Goal: Task Accomplishment & Management: Manage account settings

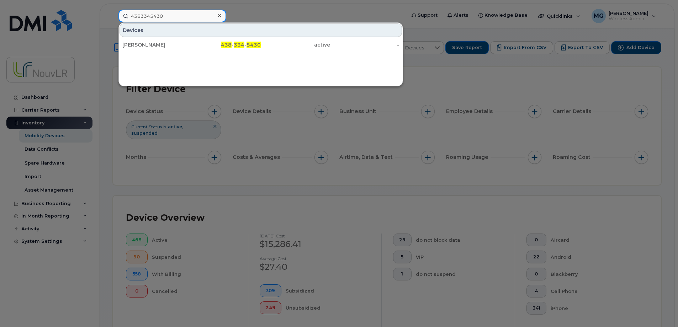
drag, startPoint x: 164, startPoint y: 17, endPoint x: 126, endPoint y: 17, distance: 37.7
click at [126, 17] on input "4383345430" at bounding box center [173, 16] width 108 height 13
click at [240, 12] on div at bounding box center [339, 163] width 678 height 327
click at [173, 16] on input "4383345430" at bounding box center [173, 16] width 108 height 13
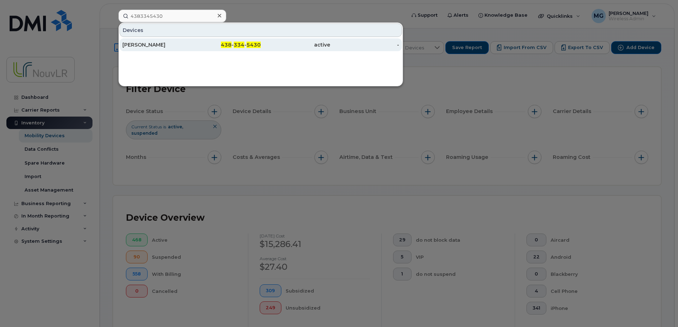
click at [175, 44] on div "[PERSON_NAME]" at bounding box center [156, 44] width 69 height 7
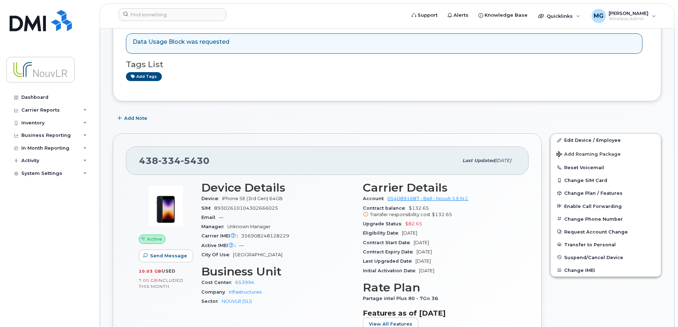
scroll to position [107, 0]
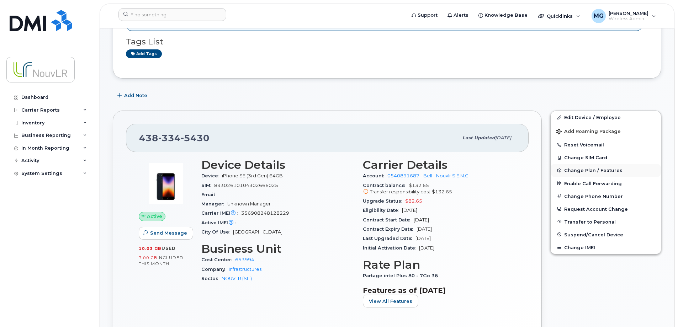
click at [581, 171] on span "Change Plan / Features" at bounding box center [594, 170] width 58 height 5
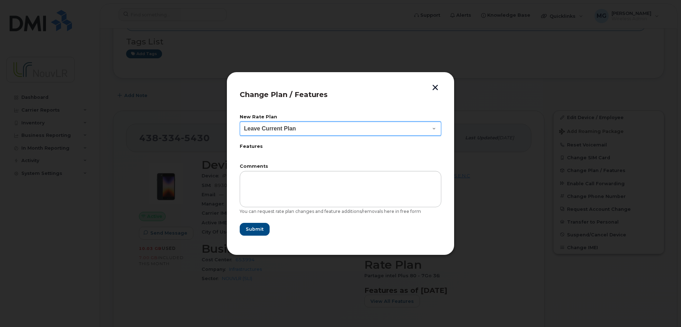
click at [434, 128] on select "Leave Current Plan" at bounding box center [340, 129] width 201 height 14
click at [431, 89] on button "button" at bounding box center [435, 88] width 11 height 7
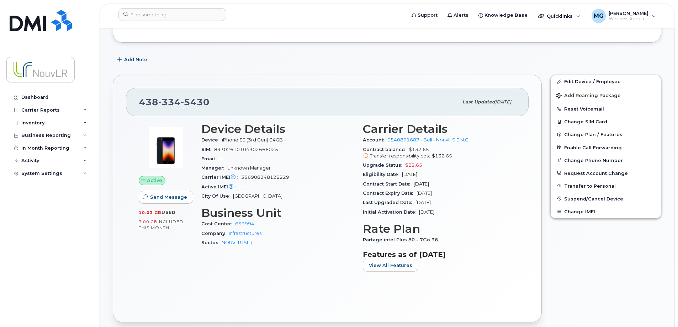
scroll to position [142, 0]
drag, startPoint x: 140, startPoint y: 213, endPoint x: 174, endPoint y: 212, distance: 33.5
click at [174, 212] on div "10.03 GB  used" at bounding box center [166, 213] width 54 height 6
drag, startPoint x: 174, startPoint y: 212, endPoint x: 170, endPoint y: 229, distance: 16.8
click at [170, 229] on div "Active Send Message 10.03 GB  used 7.00 GB  included this month" at bounding box center [166, 200] width 63 height 163
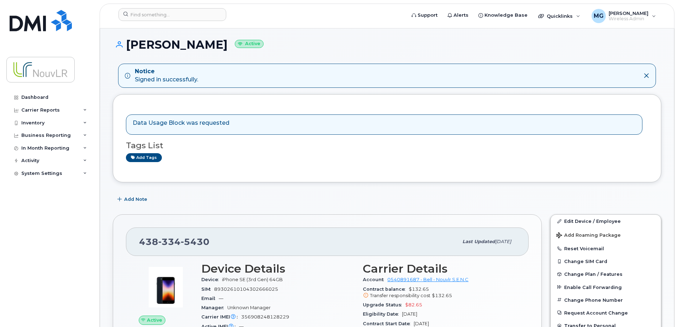
scroll to position [0, 0]
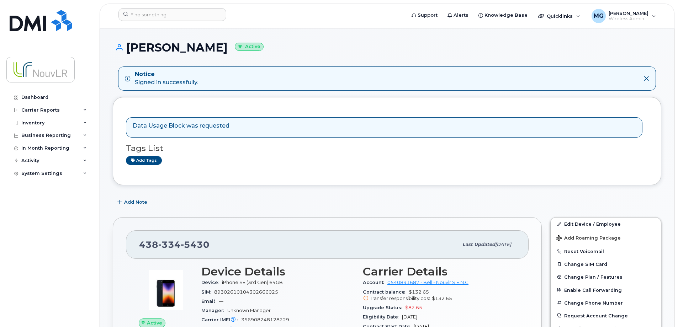
click at [647, 77] on icon at bounding box center [647, 79] width 6 height 6
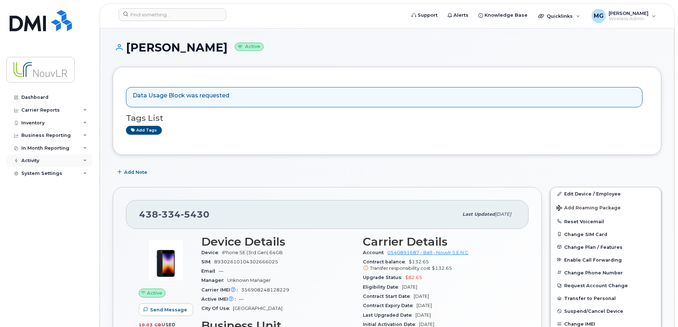
click at [88, 161] on div "Activity" at bounding box center [49, 160] width 86 height 13
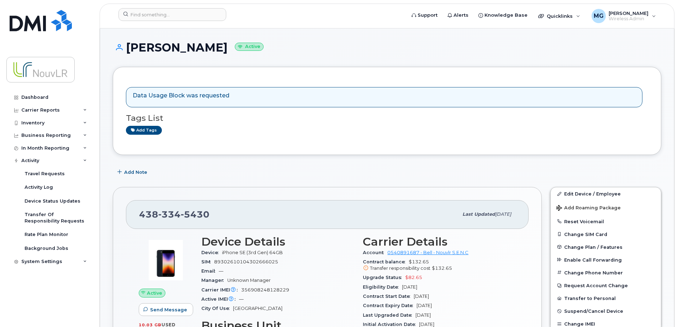
click at [83, 90] on div "Dashboard Carrier Reports Monthly Billing Data Daily Data Pooling Data Behavior…" at bounding box center [48, 163] width 96 height 327
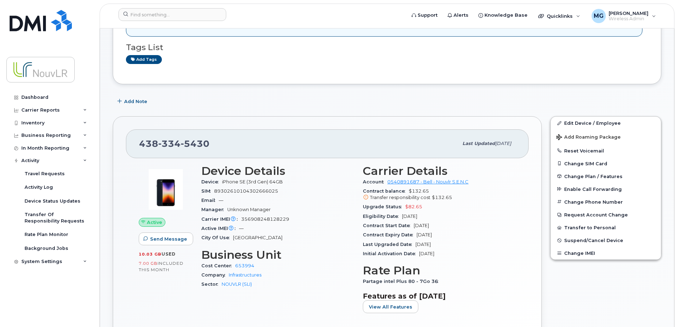
scroll to position [71, 0]
click at [576, 124] on link "Edit Device / Employee" at bounding box center [606, 122] width 110 height 13
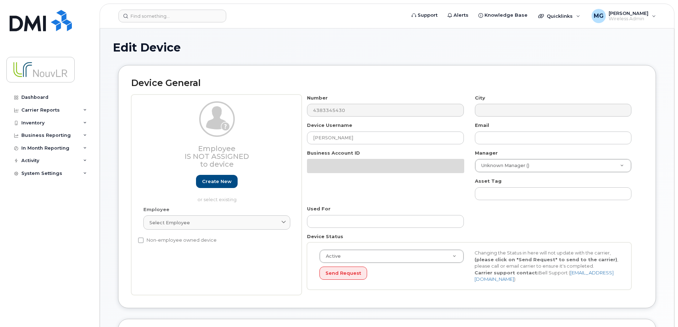
select select "4266198"
select select "4266254"
select select "4266265"
